Goal: Task Accomplishment & Management: Use online tool/utility

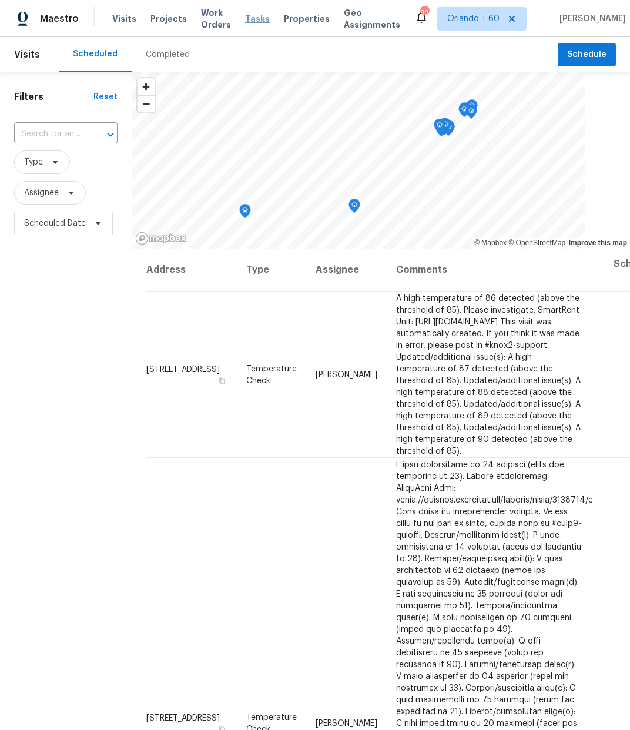
click at [270, 17] on span "Tasks" at bounding box center [257, 19] width 25 height 8
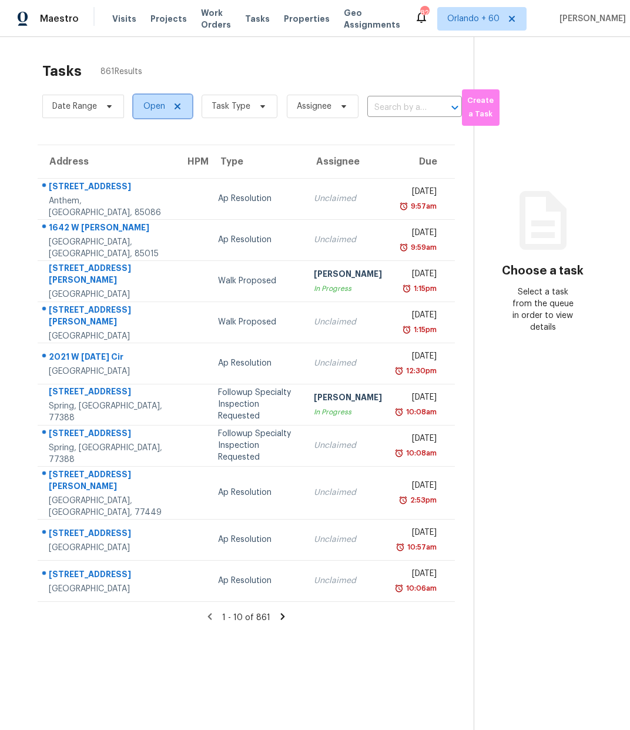
click at [153, 104] on span "Open" at bounding box center [154, 106] width 22 height 12
click at [156, 159] on label "Closed" at bounding box center [161, 156] width 42 height 12
click at [147, 158] on input "Closed" at bounding box center [144, 154] width 8 height 8
checkbox input "true"
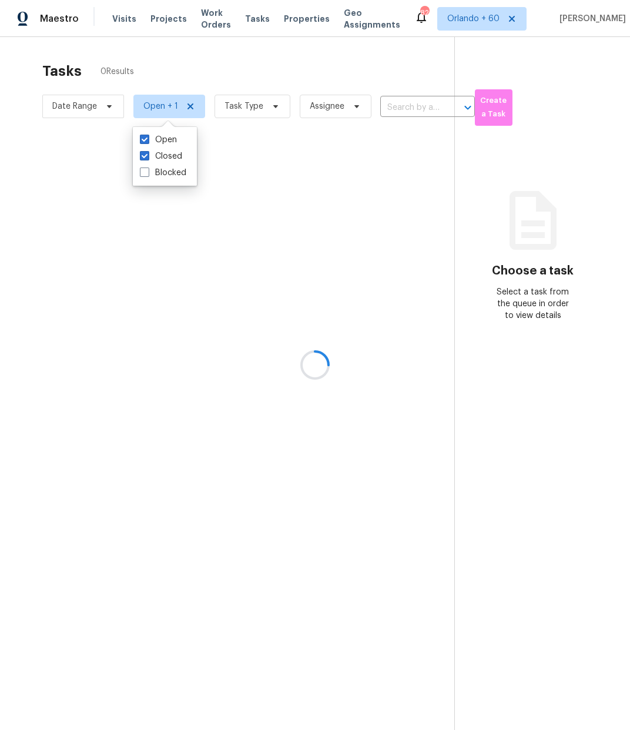
click at [244, 73] on div at bounding box center [315, 365] width 630 height 730
drag, startPoint x: 248, startPoint y: 116, endPoint x: 253, endPoint y: 108, distance: 10.0
click at [248, 116] on div at bounding box center [315, 365] width 630 height 730
click at [244, 111] on div at bounding box center [315, 365] width 630 height 730
click at [243, 99] on div at bounding box center [315, 365] width 630 height 730
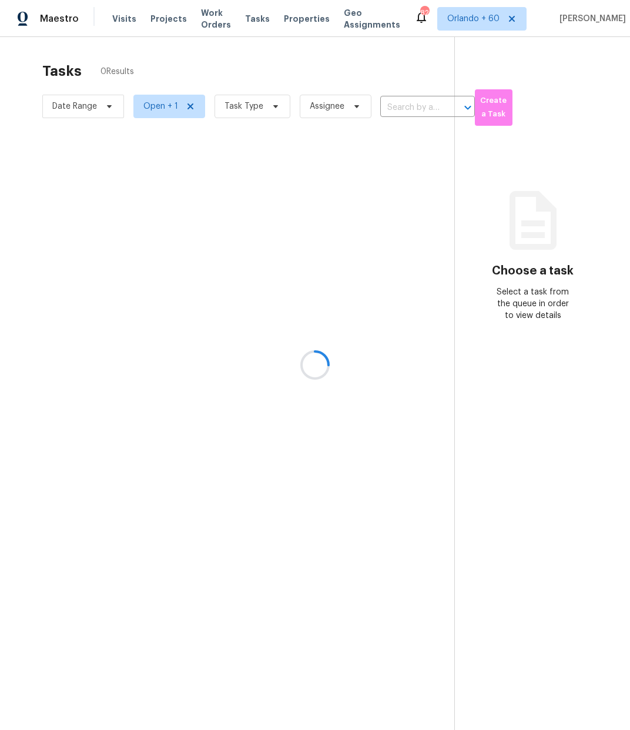
click at [241, 99] on div at bounding box center [315, 365] width 630 height 730
click at [261, 100] on div at bounding box center [315, 365] width 630 height 730
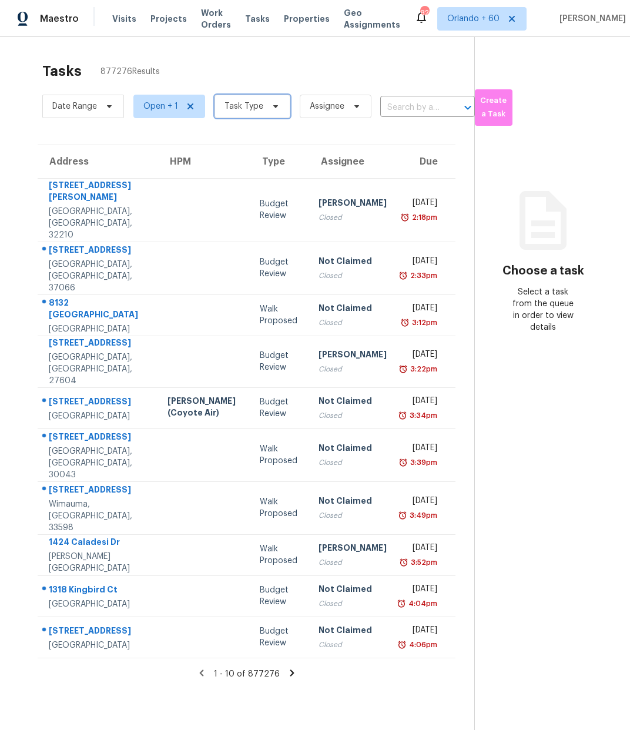
click at [252, 115] on span "Task Type" at bounding box center [252, 106] width 76 height 23
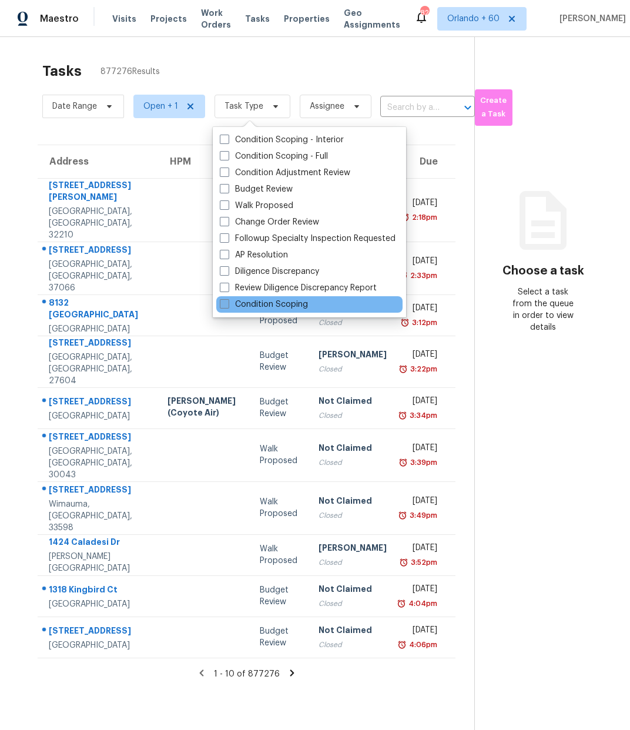
click at [263, 308] on label "Condition Scoping" at bounding box center [264, 304] width 88 height 12
click at [227, 306] on input "Condition Scoping" at bounding box center [224, 302] width 8 height 8
checkbox input "true"
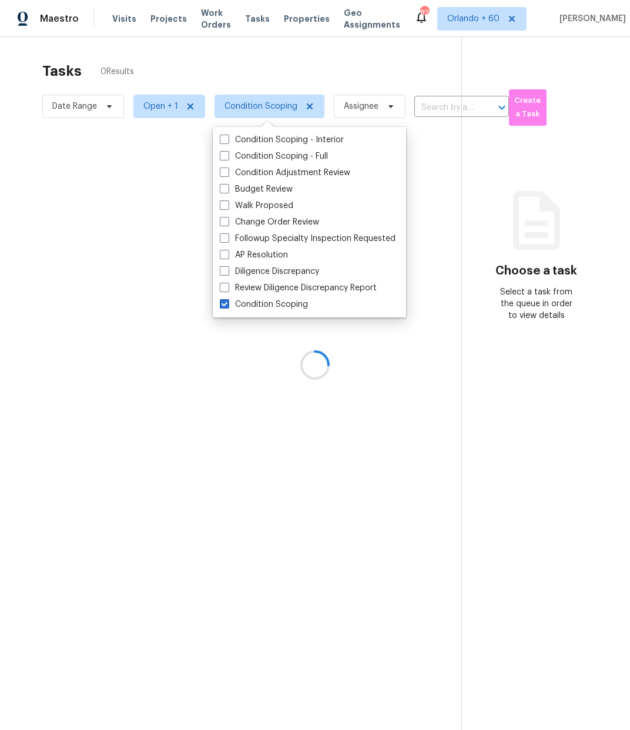
click at [219, 59] on div at bounding box center [315, 365] width 630 height 730
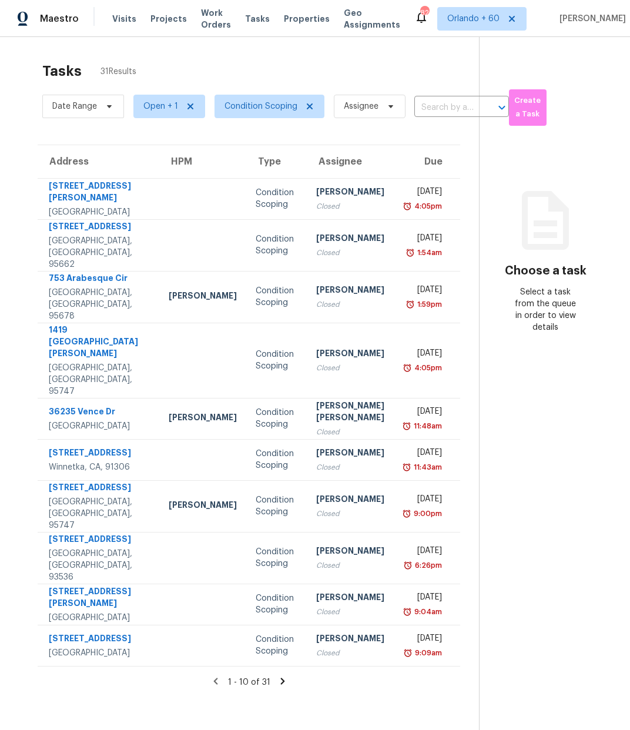
click at [280, 677] on icon at bounding box center [282, 680] width 4 height 6
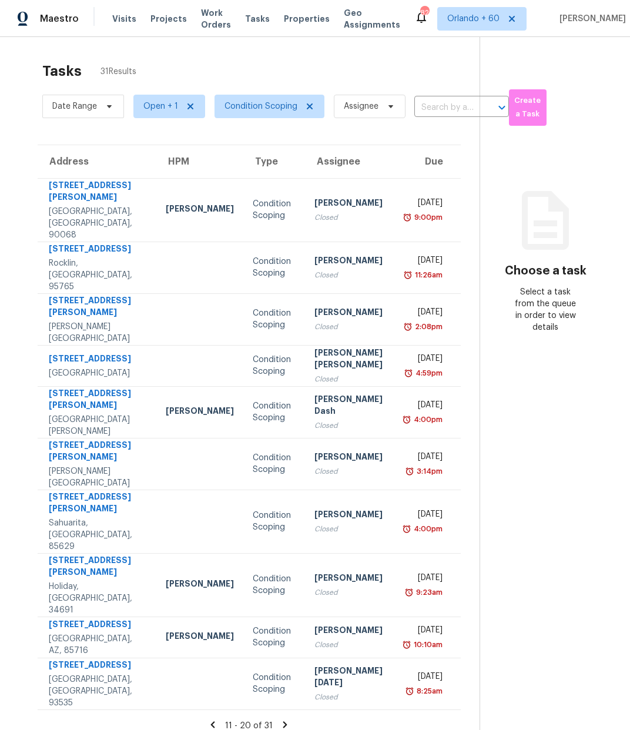
click at [280, 719] on icon at bounding box center [285, 724] width 11 height 11
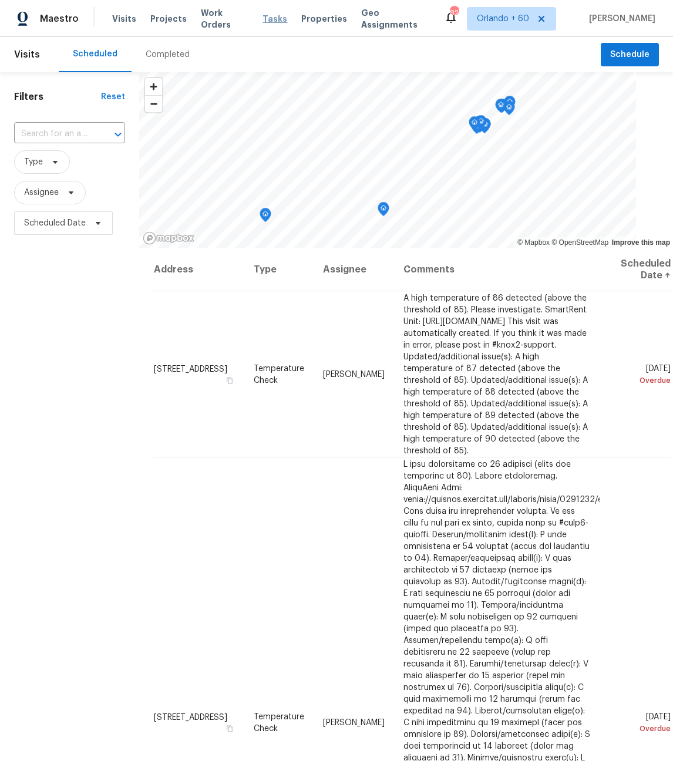
click at [273, 15] on span "Tasks" at bounding box center [275, 19] width 25 height 8
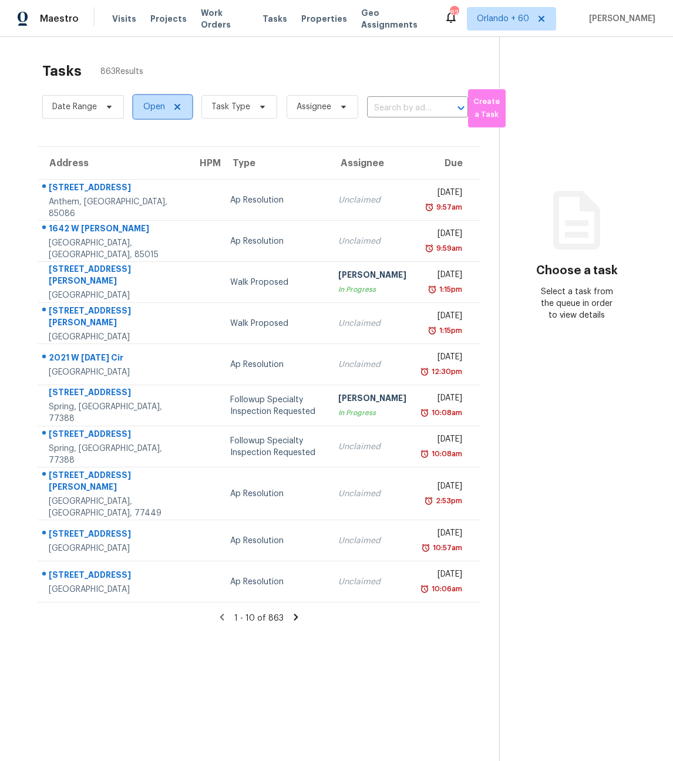
click at [143, 106] on span "Open" at bounding box center [154, 107] width 22 height 12
click at [145, 156] on span at bounding box center [144, 156] width 9 height 9
click at [145, 156] on input "Closed" at bounding box center [144, 155] width 8 height 8
checkbox input "true"
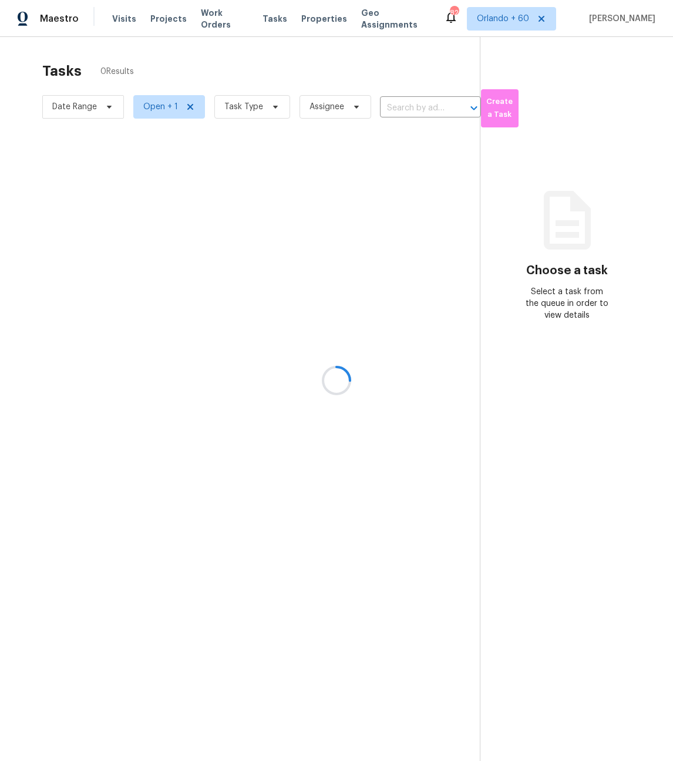
click at [251, 46] on div at bounding box center [336, 380] width 673 height 761
click at [253, 102] on div at bounding box center [336, 380] width 673 height 761
click at [258, 82] on div at bounding box center [336, 380] width 673 height 761
click at [278, 82] on div at bounding box center [336, 380] width 673 height 761
click at [288, 87] on div at bounding box center [336, 380] width 673 height 761
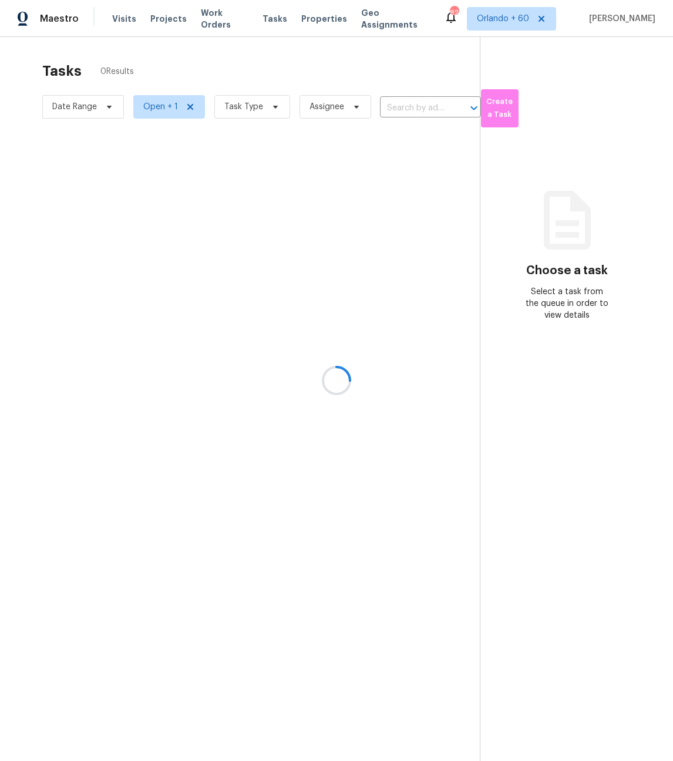
click at [267, 91] on div at bounding box center [336, 380] width 673 height 761
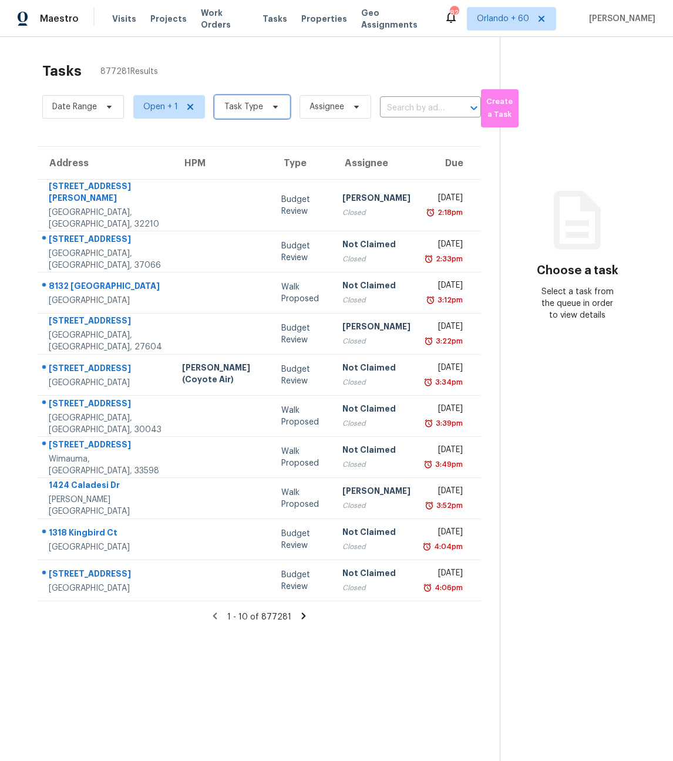
click at [258, 112] on span "Task Type" at bounding box center [243, 107] width 39 height 12
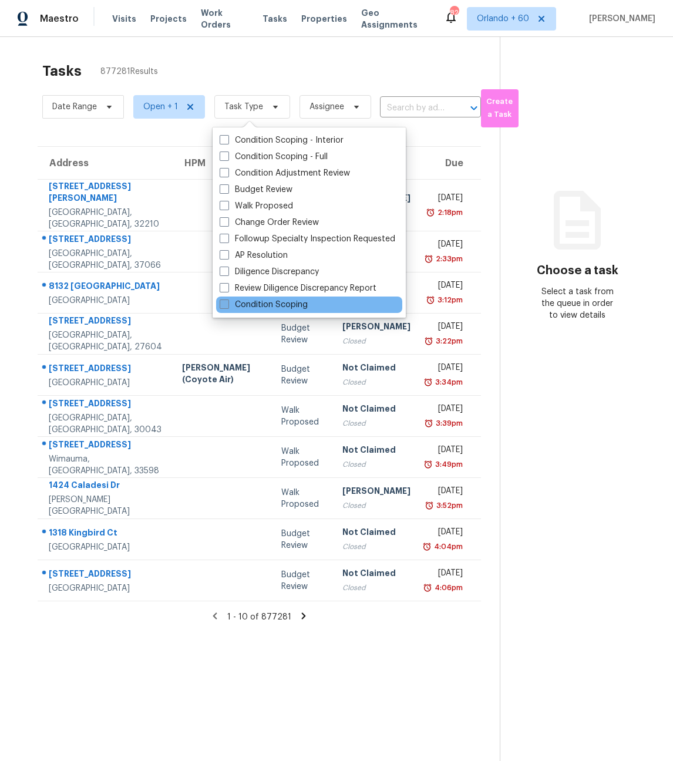
click at [274, 310] on label "Condition Scoping" at bounding box center [264, 305] width 88 height 12
click at [227, 307] on input "Condition Scoping" at bounding box center [224, 303] width 8 height 8
checkbox input "true"
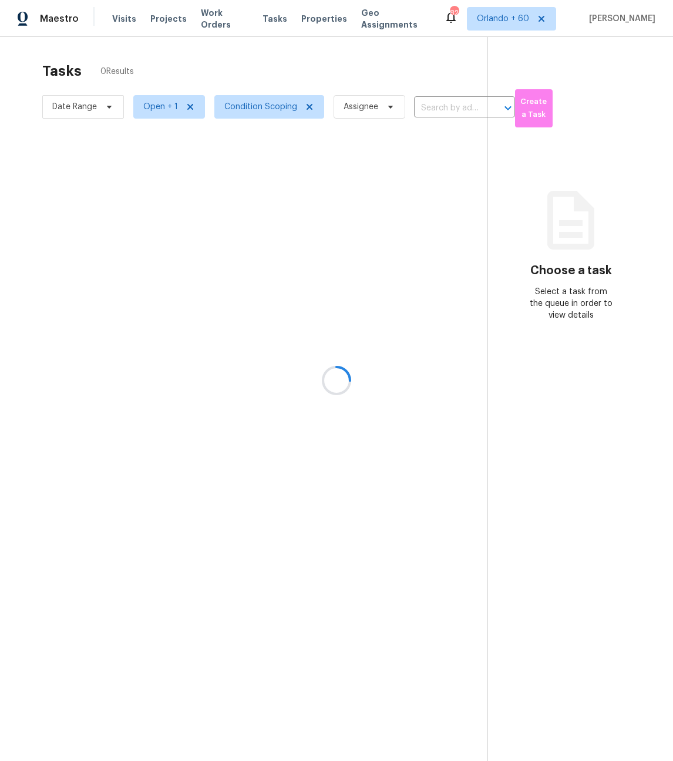
click at [242, 75] on div at bounding box center [336, 380] width 673 height 761
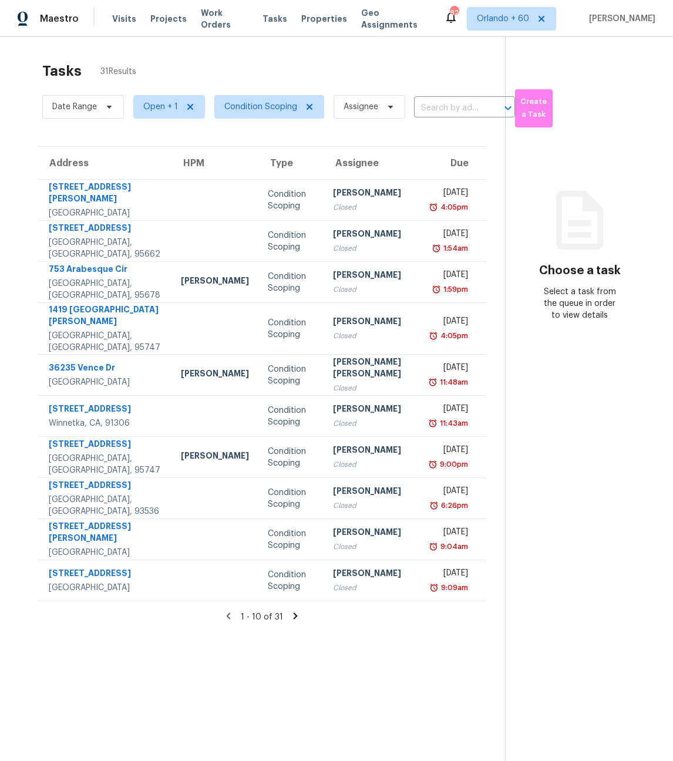
click at [290, 614] on icon at bounding box center [295, 616] width 11 height 11
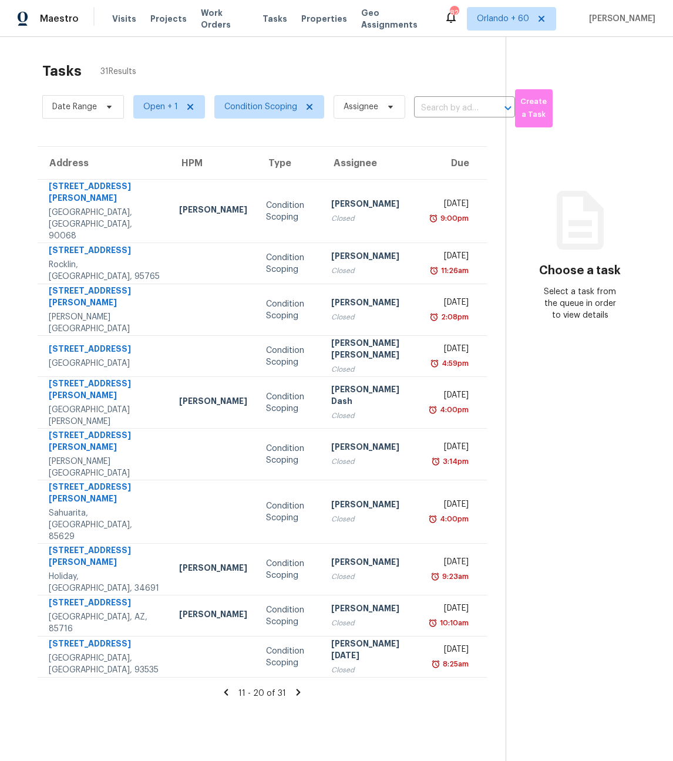
click at [293, 687] on icon at bounding box center [298, 692] width 11 height 11
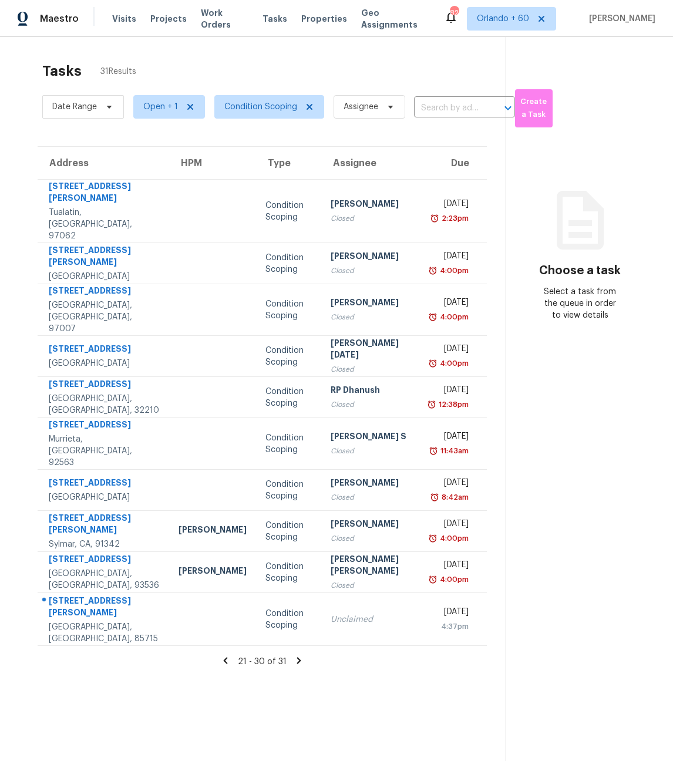
click at [297, 658] on icon at bounding box center [299, 661] width 4 height 6
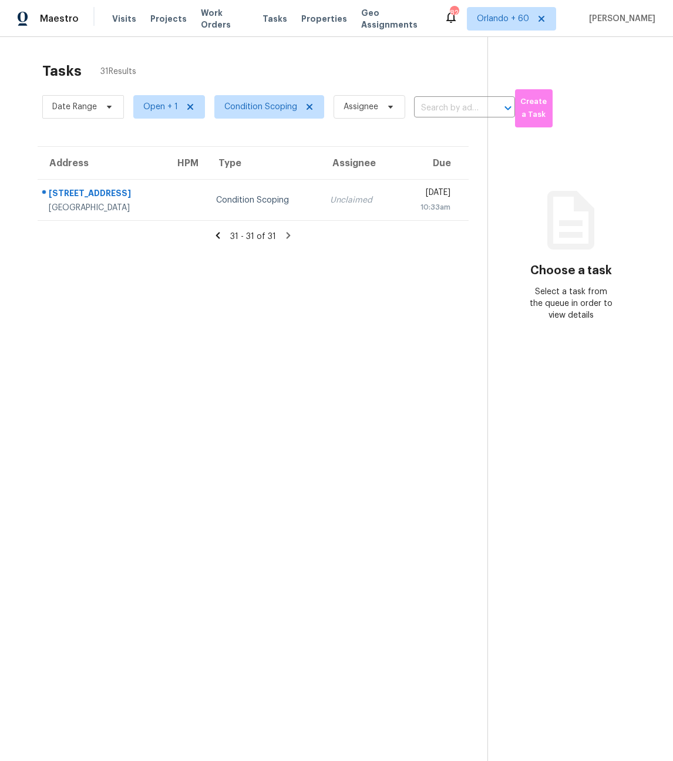
click at [217, 239] on icon at bounding box center [218, 235] width 11 height 11
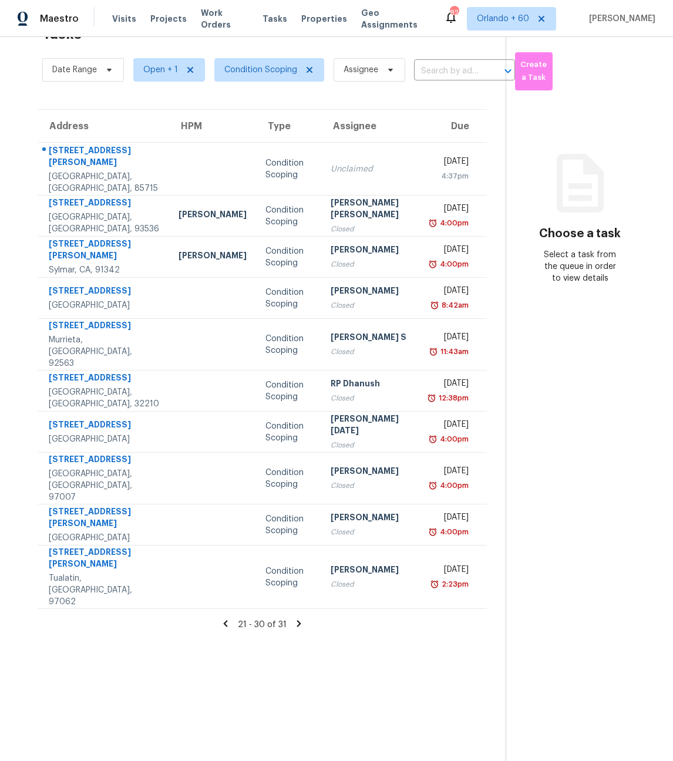
scroll to position [30, 0]
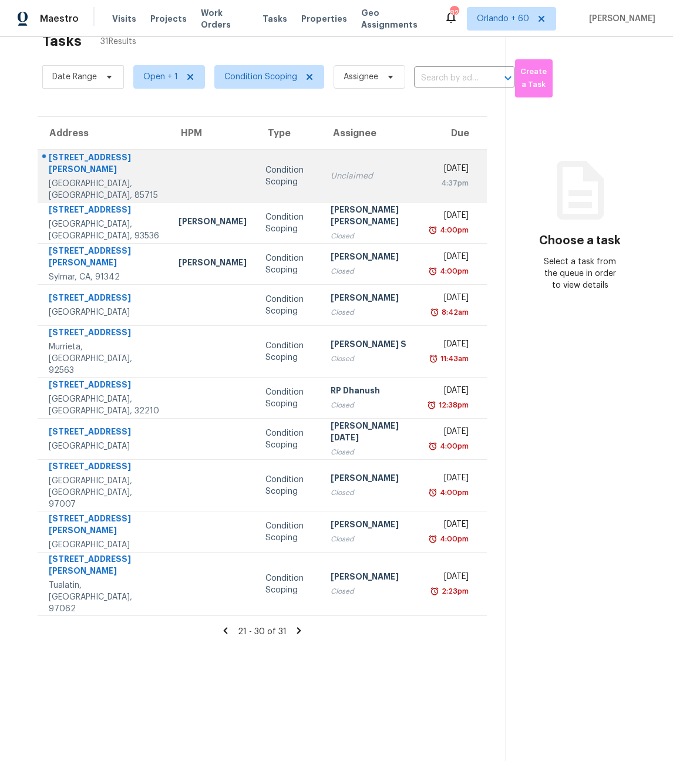
click at [116, 165] on div "[STREET_ADDRESS][PERSON_NAME]" at bounding box center [104, 165] width 111 height 26
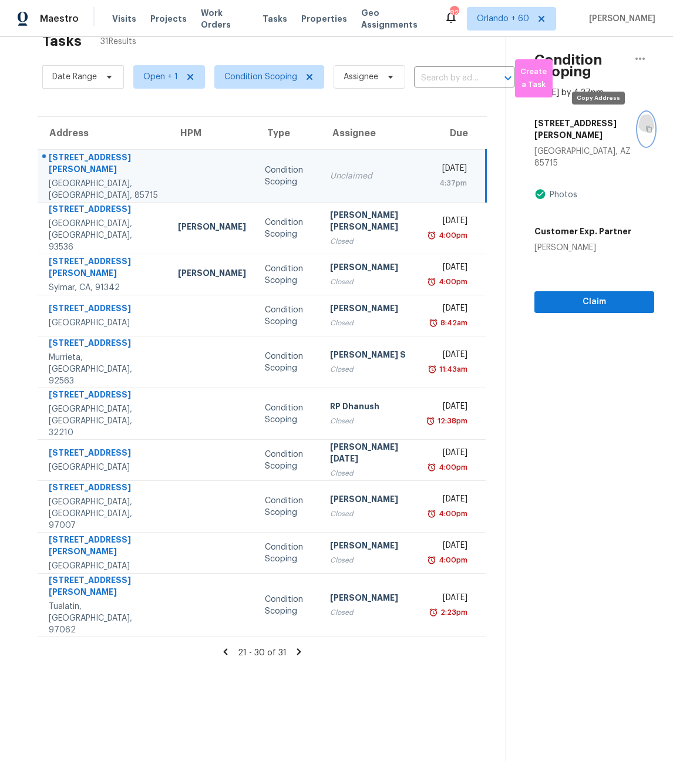
click at [646, 126] on icon "button" at bounding box center [649, 129] width 7 height 7
